Goal: Information Seeking & Learning: Learn about a topic

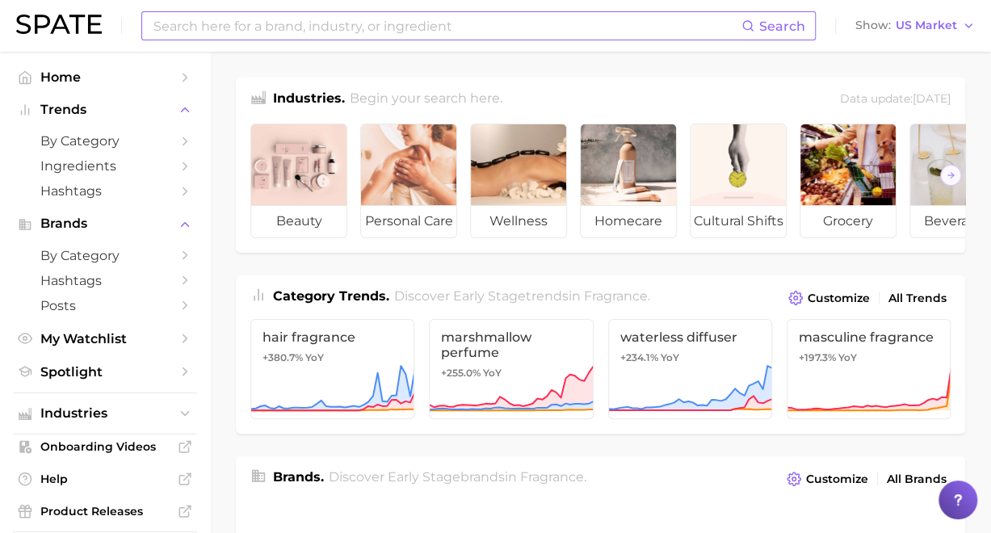
click at [439, 36] on input at bounding box center [446, 25] width 589 height 27
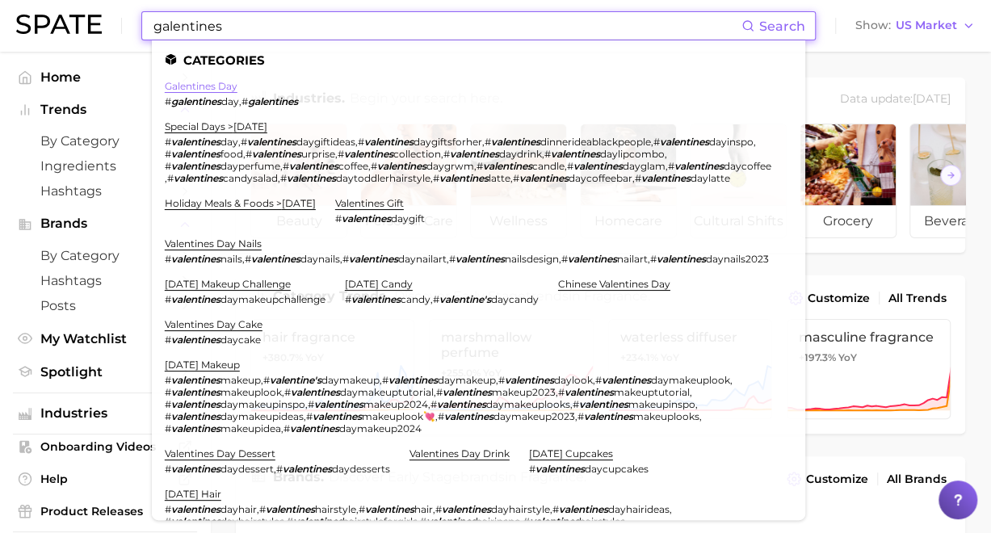
type input "galentines"
click at [211, 91] on link "galentines day" at bounding box center [201, 86] width 73 height 12
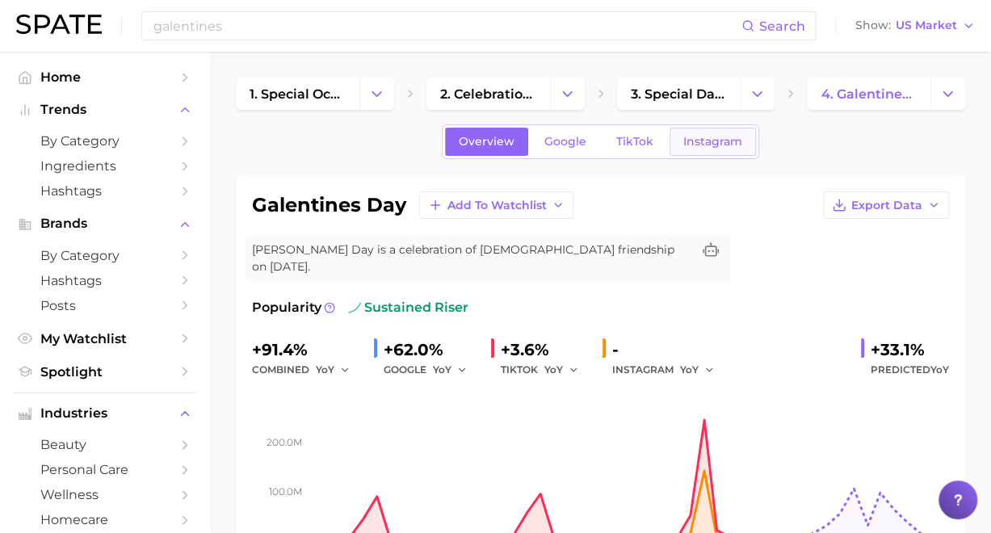
click at [677, 138] on link "Instagram" at bounding box center [712, 142] width 86 height 28
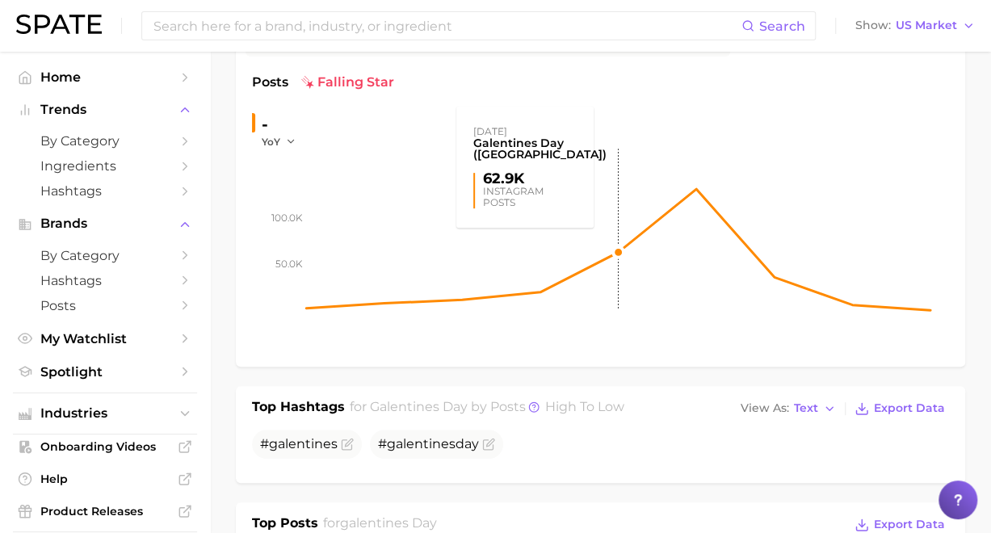
scroll to position [39, 0]
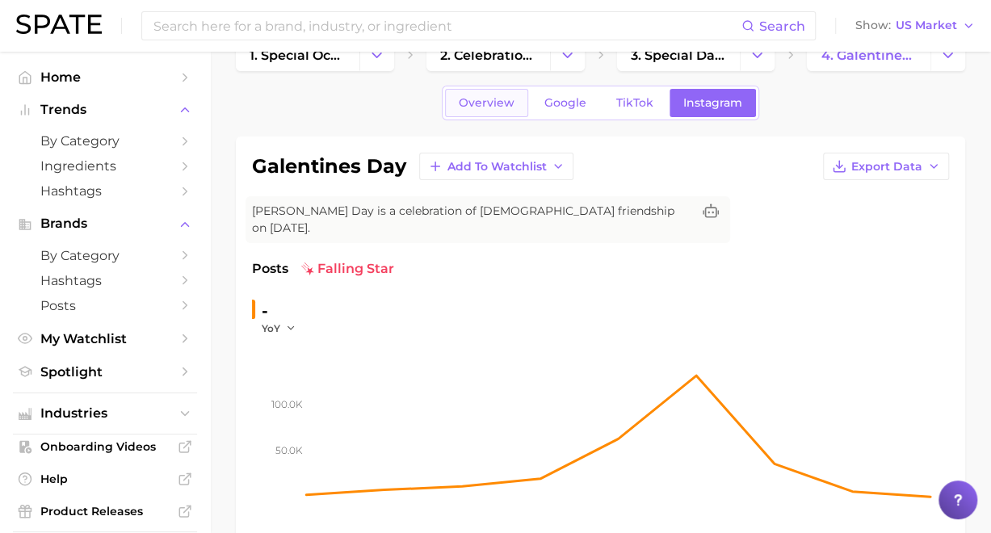
click at [471, 94] on link "Overview" at bounding box center [486, 103] width 83 height 28
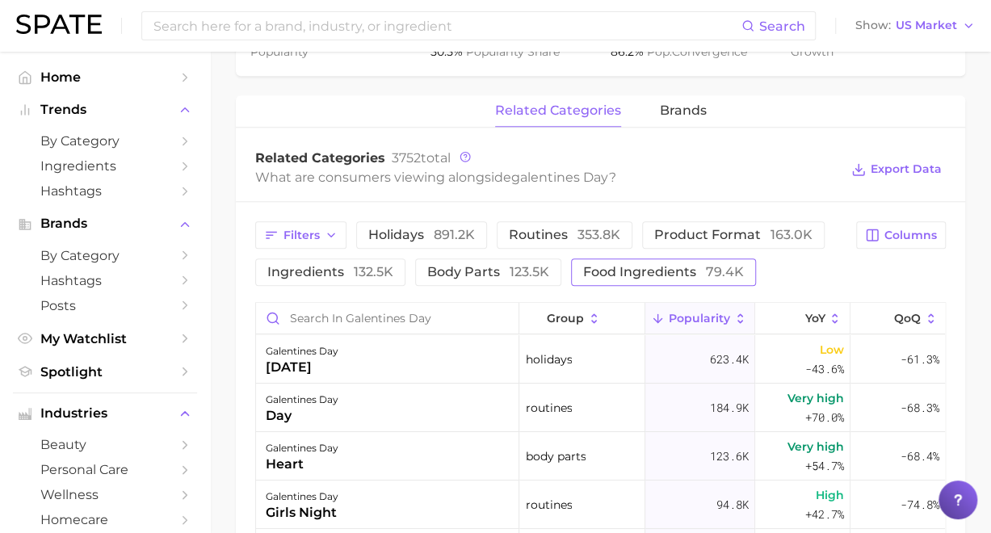
scroll to position [727, 0]
click at [804, 311] on span "YoY" at bounding box center [814, 317] width 20 height 13
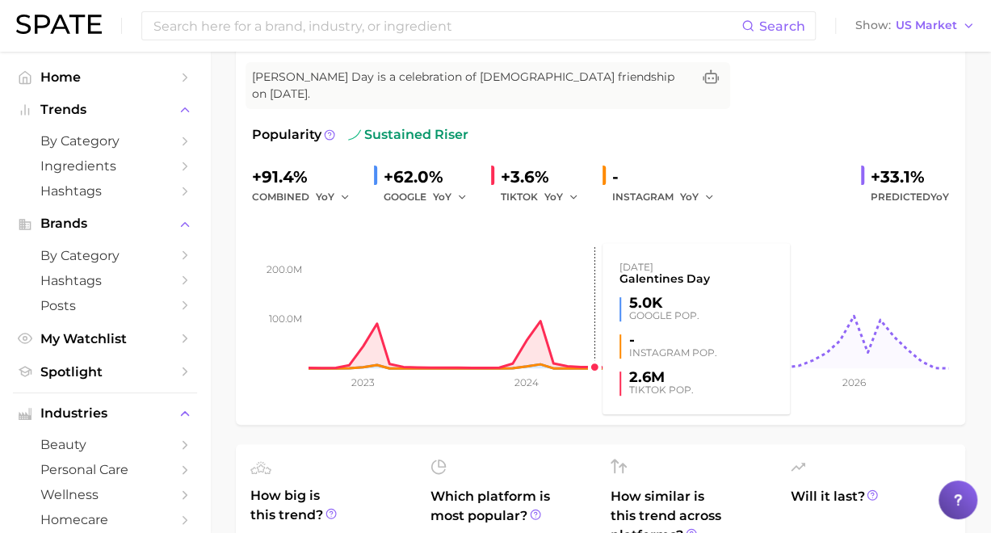
scroll to position [0, 0]
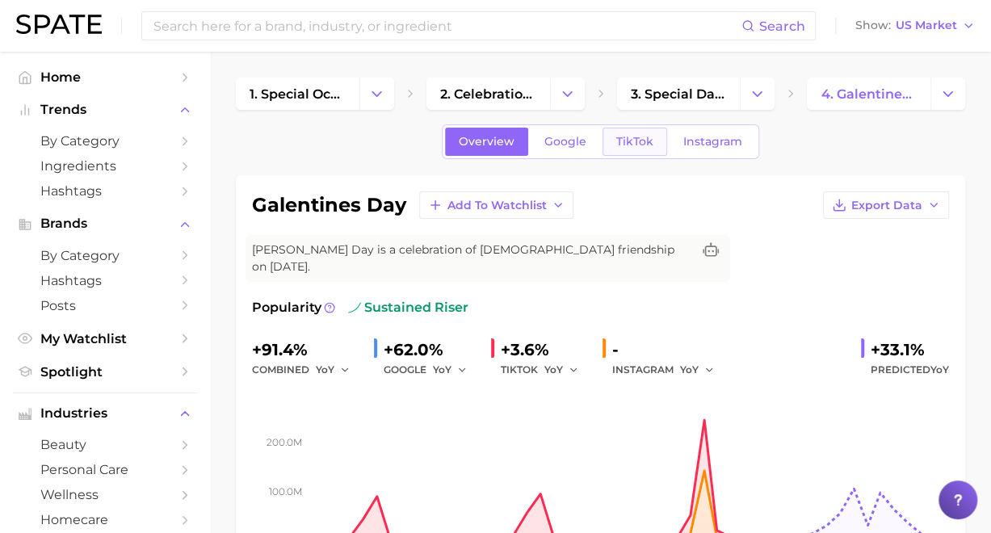
click at [620, 136] on span "TikTok" at bounding box center [634, 142] width 37 height 14
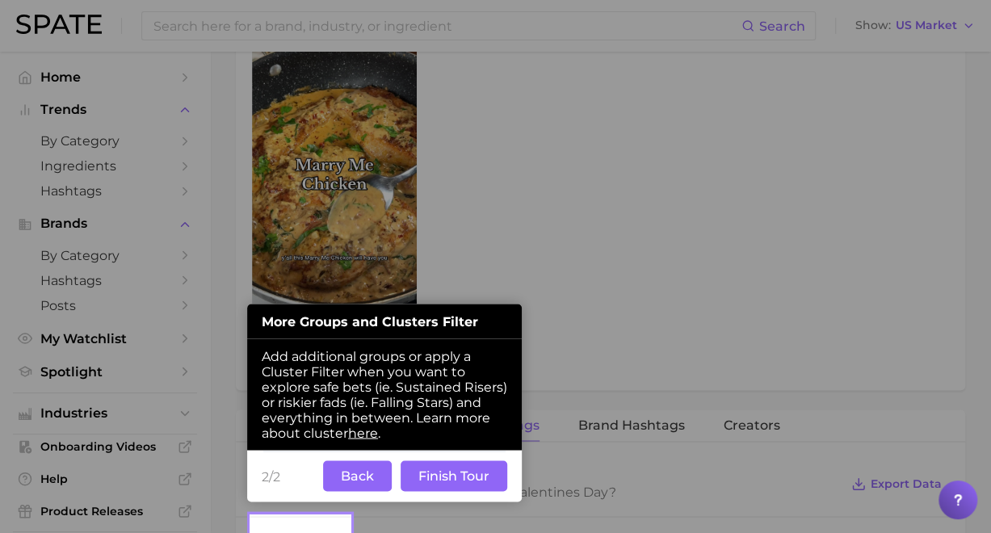
click at [371, 482] on button "Back" at bounding box center [357, 475] width 69 height 31
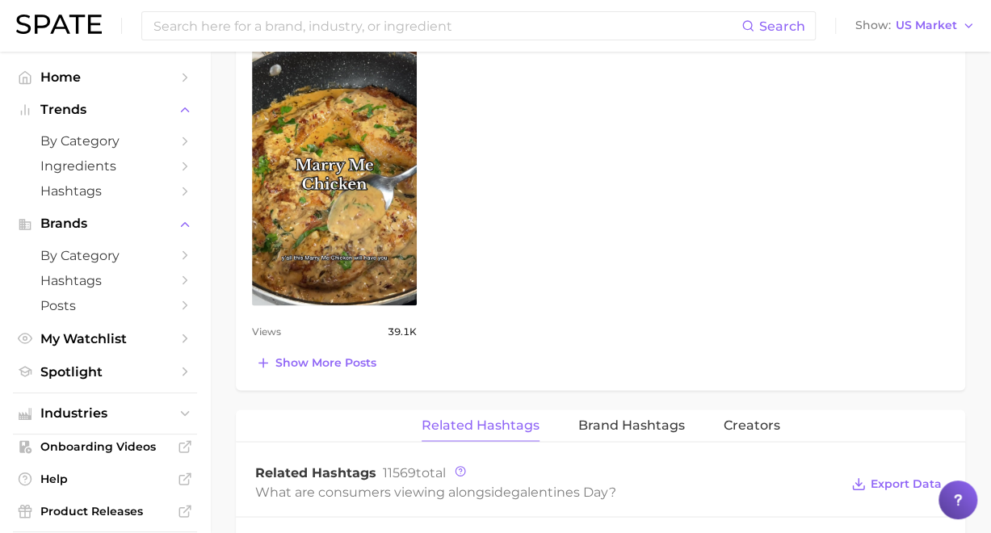
scroll to position [1501, 0]
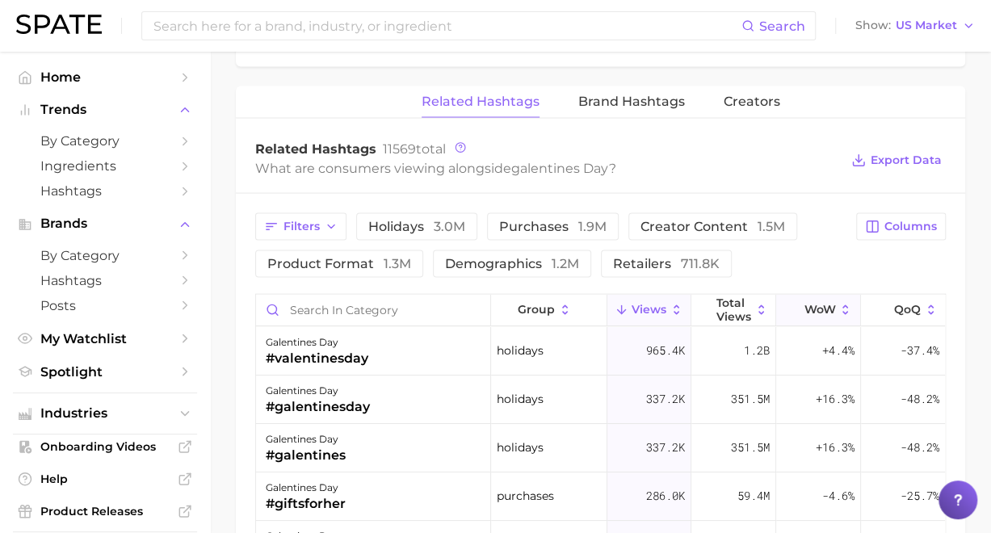
click at [820, 303] on span "WoW" at bounding box center [818, 309] width 31 height 13
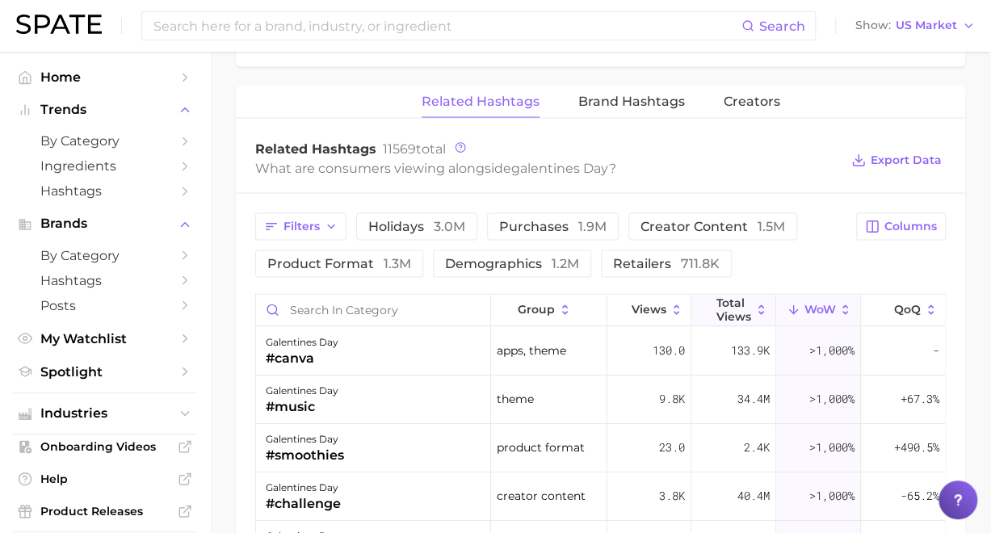
click at [728, 296] on span "Total Views" at bounding box center [733, 309] width 35 height 26
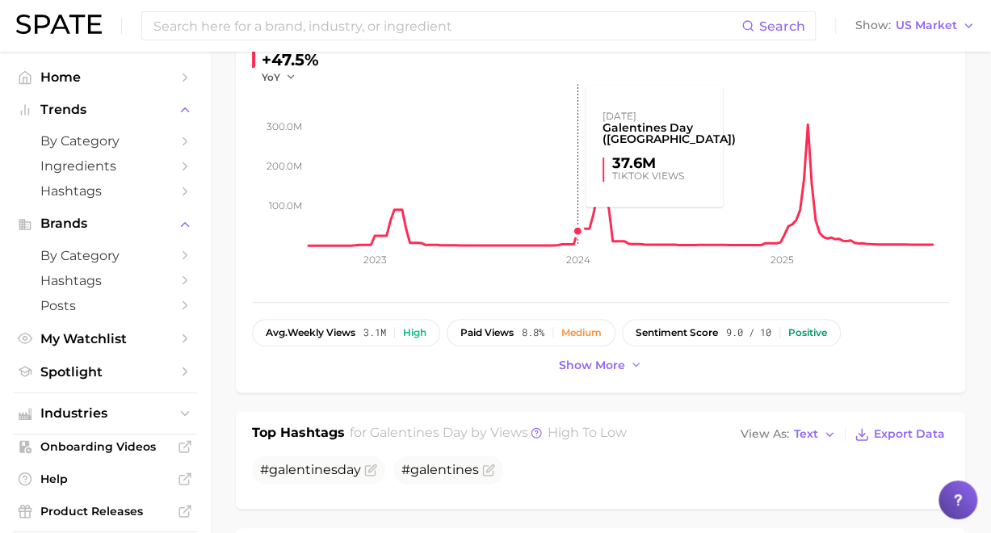
scroll to position [0, 0]
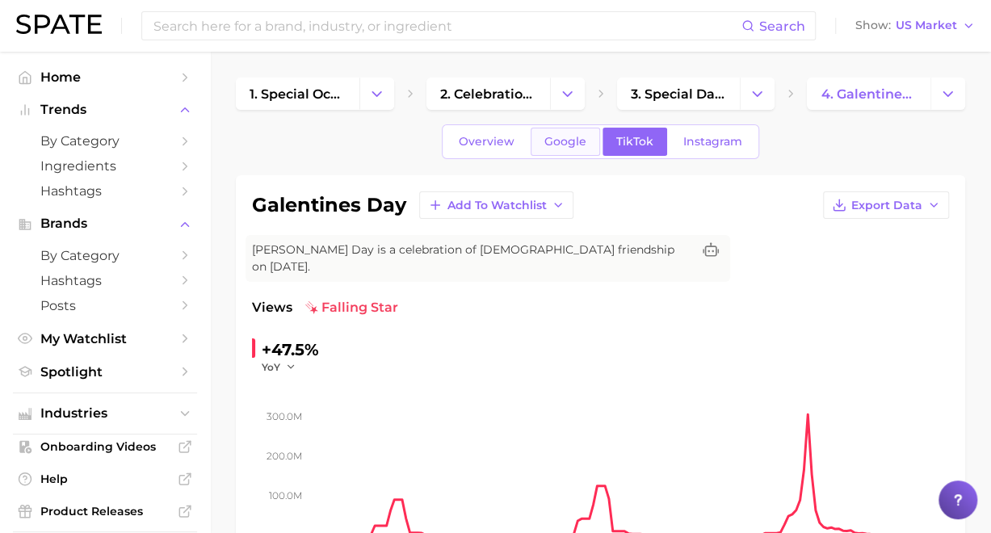
click at [569, 146] on span "Google" at bounding box center [565, 142] width 42 height 14
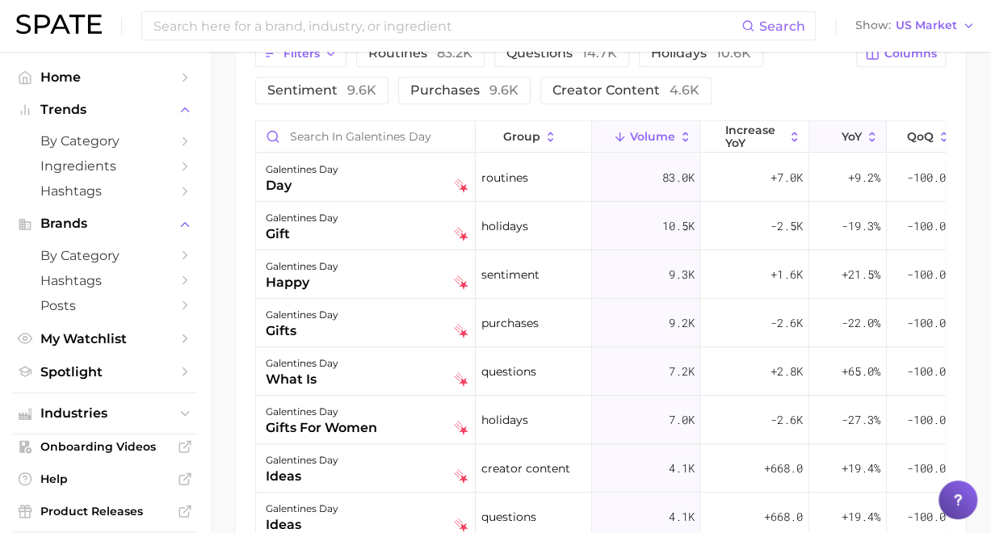
scroll to position [935, 0]
click at [841, 129] on span "YoY" at bounding box center [851, 135] width 20 height 13
